Goal: Task Accomplishment & Management: Manage account settings

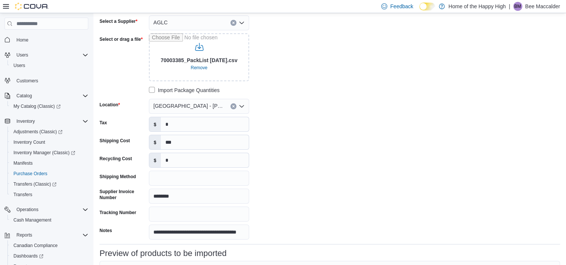
scroll to position [48, 0]
click at [277, 124] on div "**********" at bounding box center [212, 127] width 225 height 224
click at [223, 122] on input "*" at bounding box center [205, 124] width 88 height 14
type input "******"
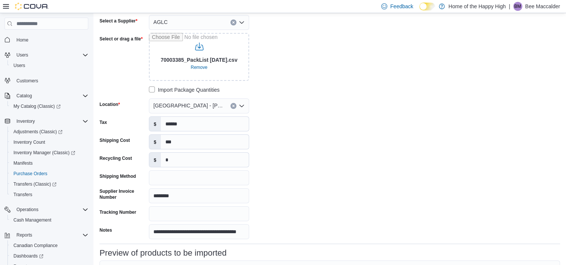
click at [272, 148] on div "**********" at bounding box center [212, 127] width 225 height 224
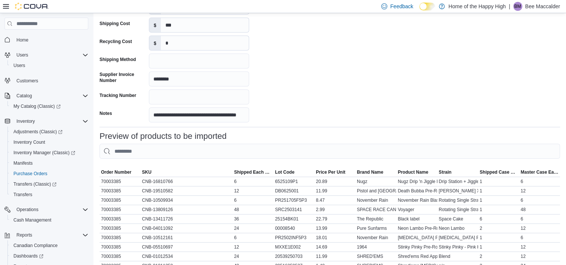
scroll to position [357, 0]
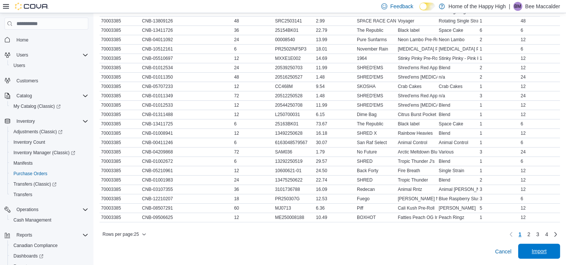
click at [541, 247] on span "Import" at bounding box center [539, 251] width 33 height 15
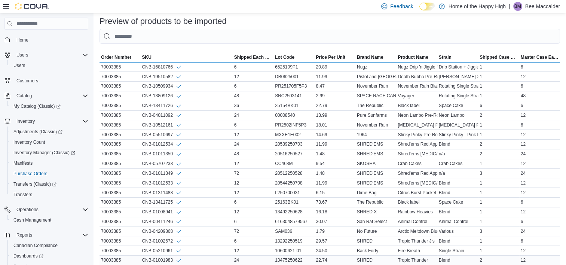
scroll to position [365, 0]
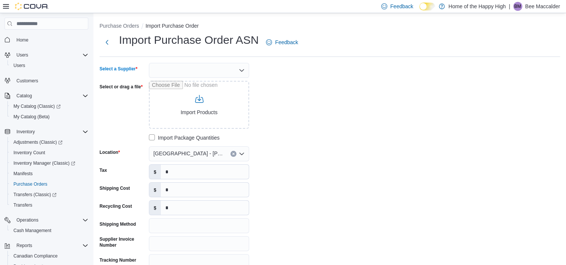
click at [171, 70] on div at bounding box center [199, 70] width 100 height 15
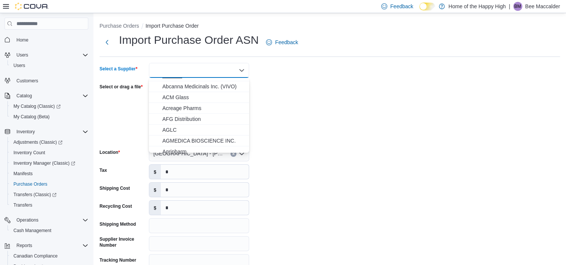
scroll to position [73, 0]
click at [193, 128] on span "AGLC" at bounding box center [203, 129] width 82 height 7
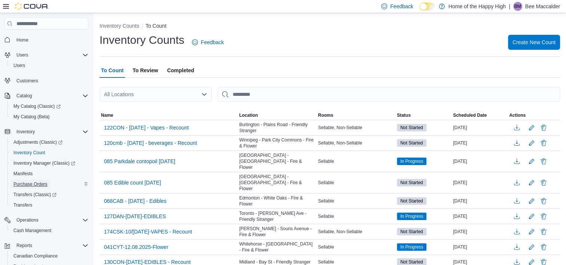
click at [36, 184] on span "Purchase Orders" at bounding box center [30, 184] width 34 height 6
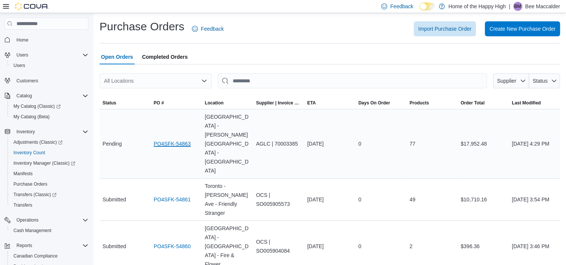
click at [169, 139] on link "PO4SFK-54863" at bounding box center [172, 143] width 37 height 9
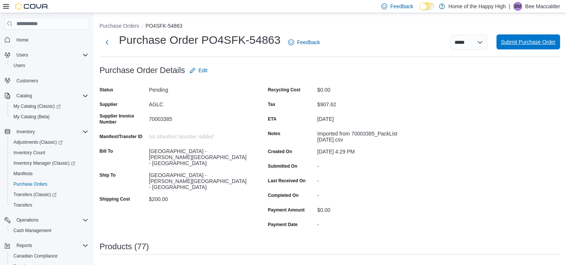
click at [548, 39] on span "Submit Purchase Order" at bounding box center [528, 41] width 55 height 7
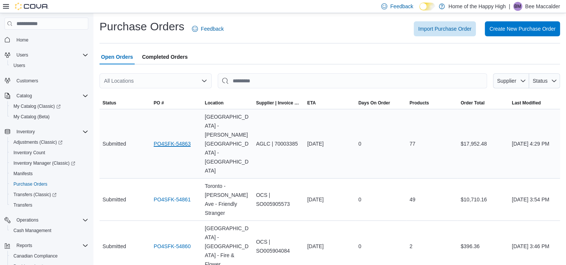
click at [176, 139] on link "PO4SFK-54863" at bounding box center [172, 143] width 37 height 9
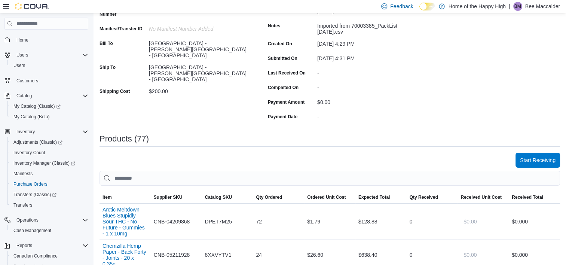
scroll to position [108, 0]
click at [537, 162] on span "Start Receiving" at bounding box center [538, 159] width 36 height 7
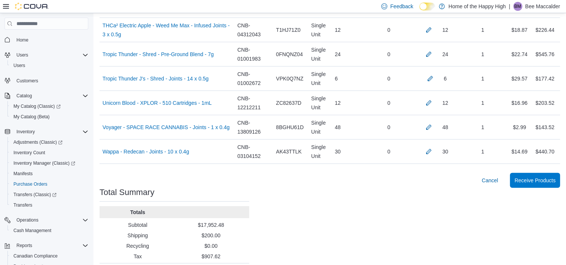
scroll to position [1969, 0]
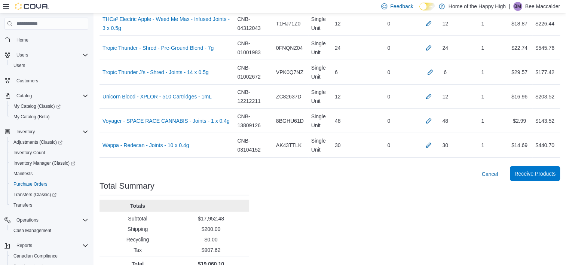
click at [540, 170] on span "Receive Products" at bounding box center [535, 173] width 41 height 7
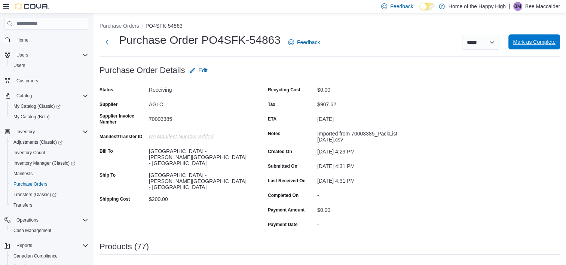
click at [531, 47] on span "Mark as Complete" at bounding box center [534, 41] width 43 height 15
